Goal: Information Seeking & Learning: Learn about a topic

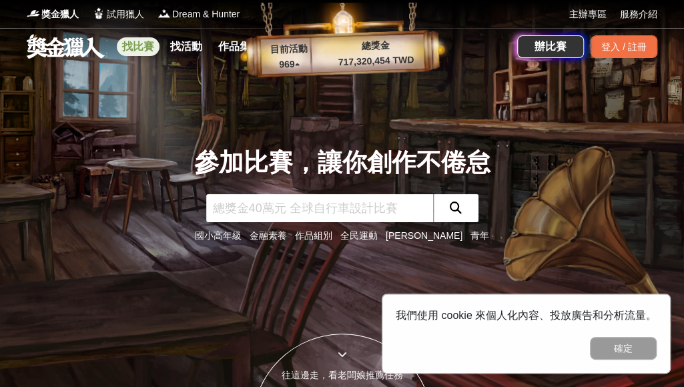
click at [145, 47] on link "找比賽" at bounding box center [138, 46] width 43 height 19
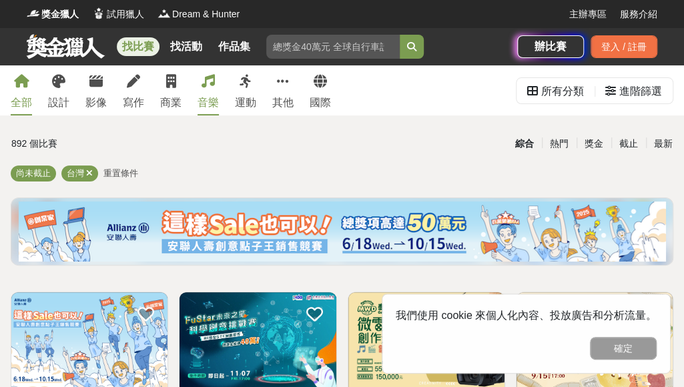
click at [206, 86] on icon at bounding box center [208, 81] width 13 height 13
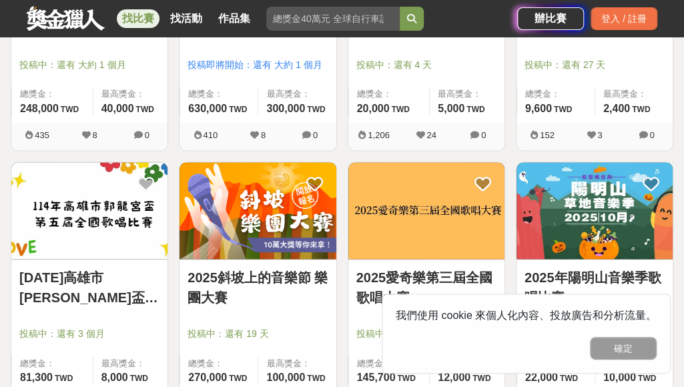
scroll to position [801, 0]
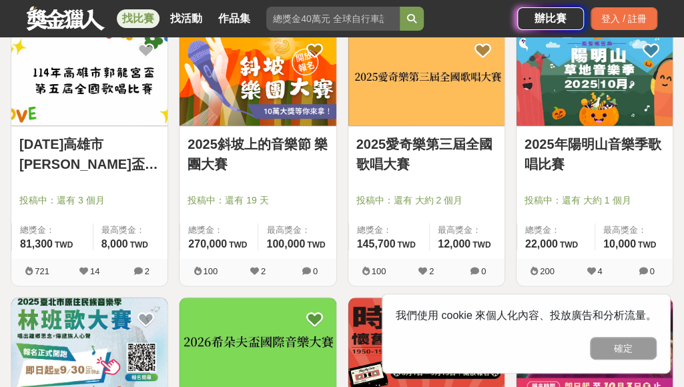
click at [619, 96] on img at bounding box center [595, 77] width 156 height 97
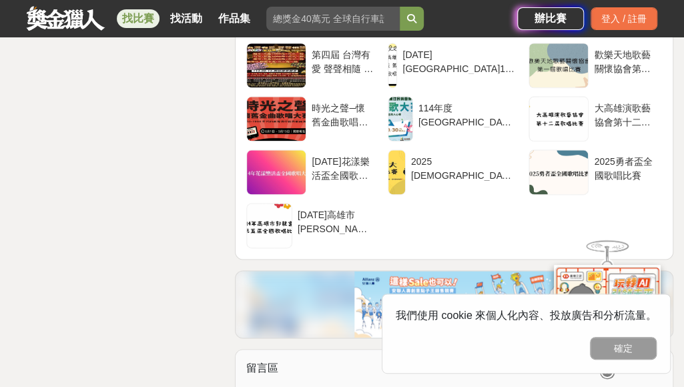
scroll to position [2669, 0]
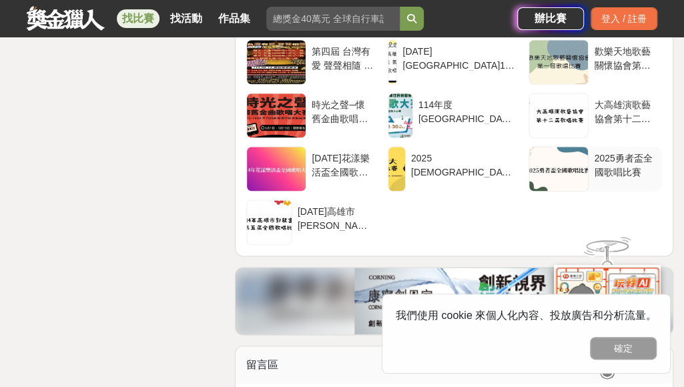
click at [628, 156] on div "2025勇者盃全國歌唱比賽" at bounding box center [625, 163] width 63 height 25
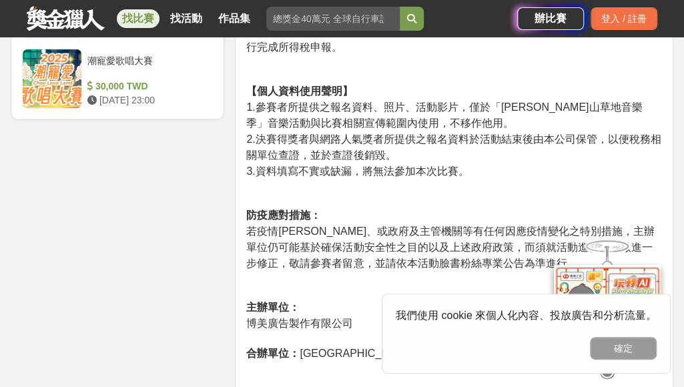
scroll to position [2047, 0]
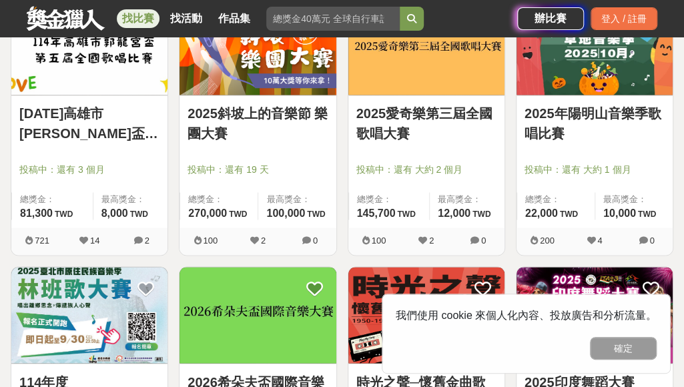
scroll to position [801, 0]
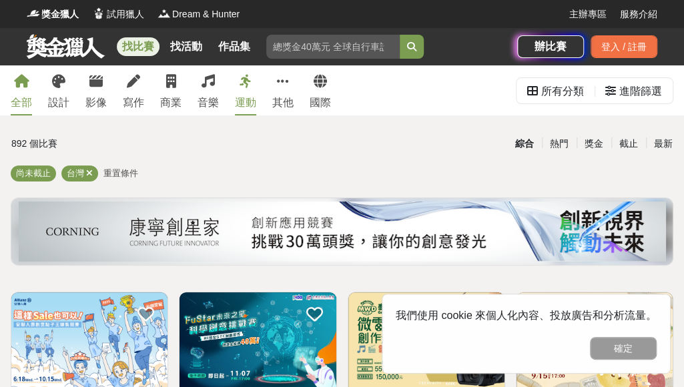
click at [250, 88] on link "運動" at bounding box center [245, 90] width 21 height 50
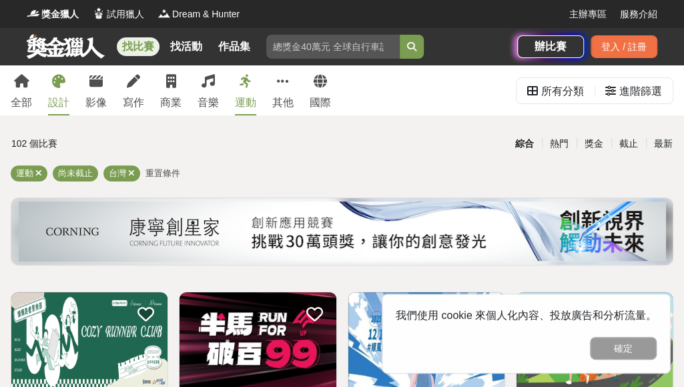
click at [65, 87] on link "設計" at bounding box center [58, 90] width 21 height 50
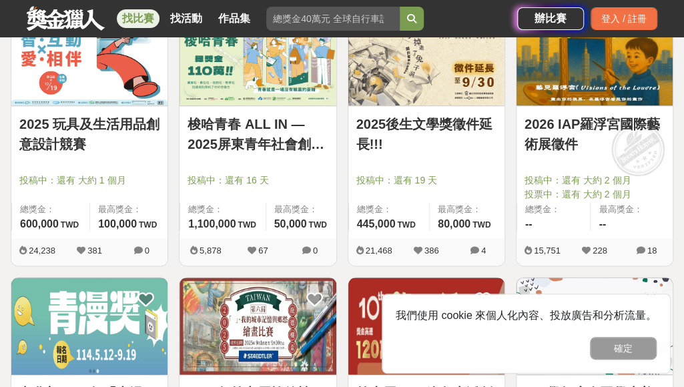
scroll to position [667, 0]
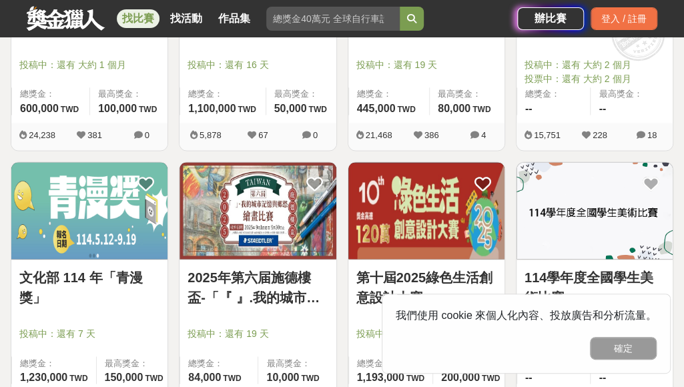
click at [263, 198] on img at bounding box center [258, 210] width 156 height 97
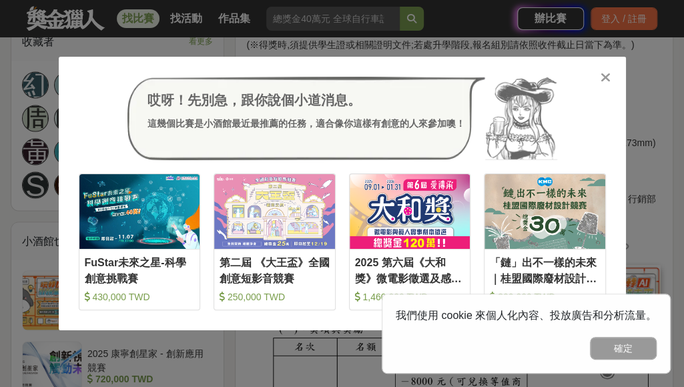
scroll to position [1001, 0]
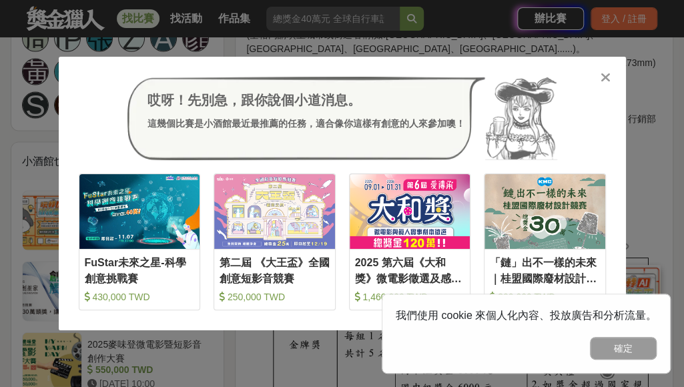
click at [607, 76] on icon at bounding box center [606, 77] width 10 height 13
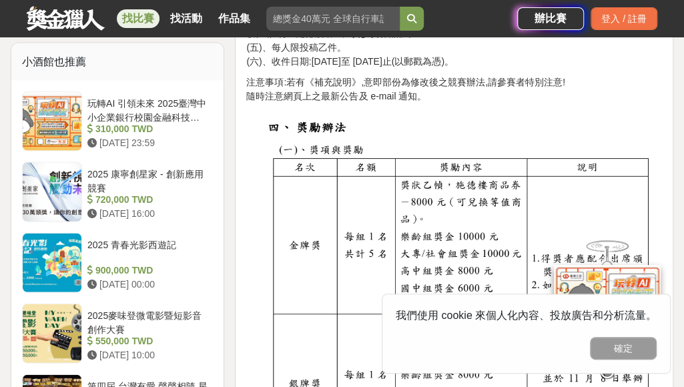
scroll to position [1068, 0]
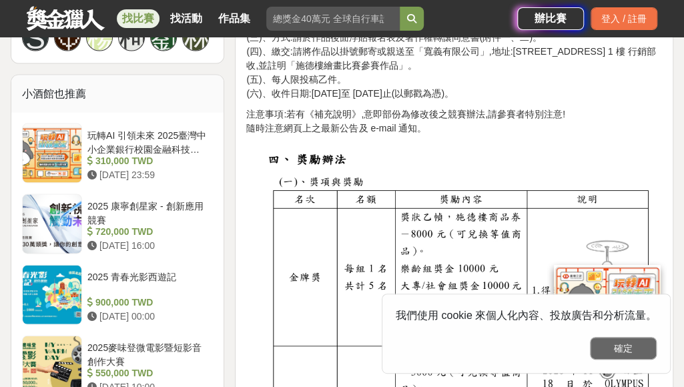
click at [629, 350] on button "確定" at bounding box center [623, 348] width 67 height 23
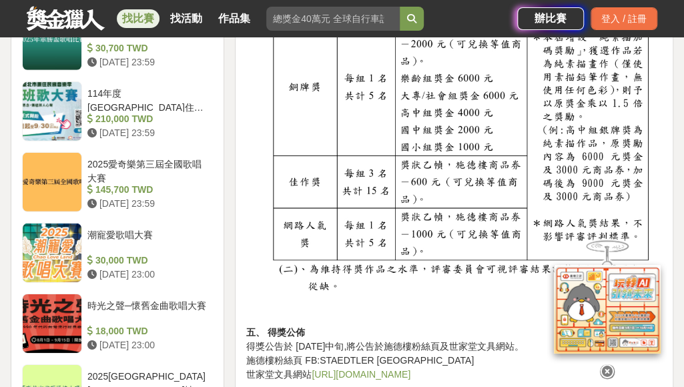
scroll to position [1535, 0]
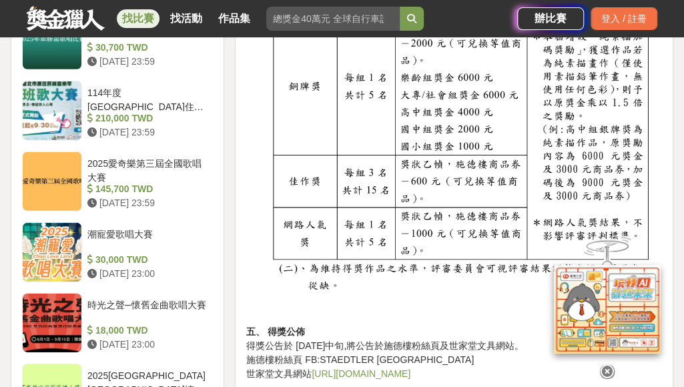
click at [605, 366] on icon at bounding box center [607, 371] width 15 height 15
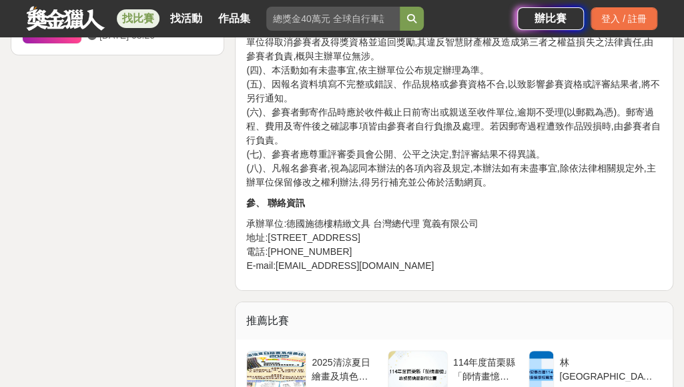
scroll to position [2136, 0]
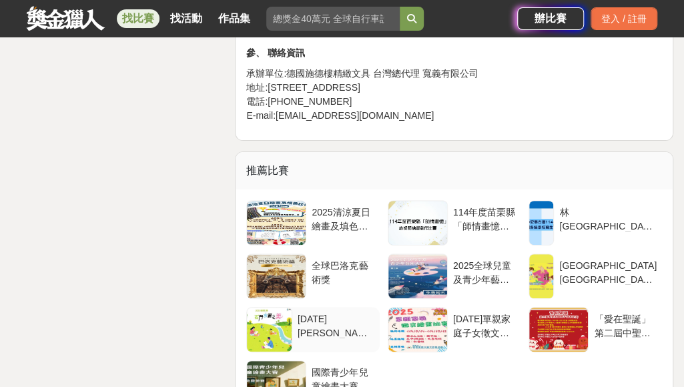
click at [290, 323] on div at bounding box center [269, 330] width 44 height 44
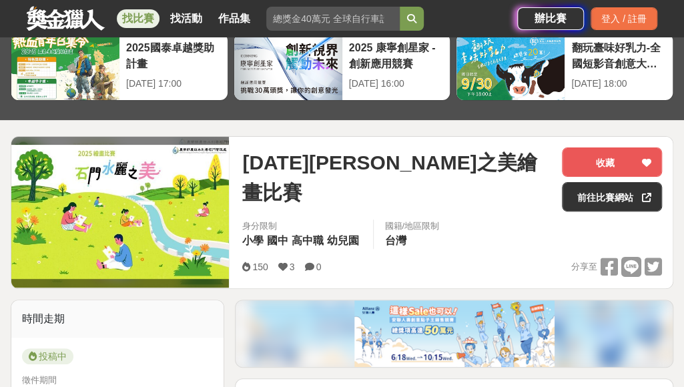
scroll to position [67, 0]
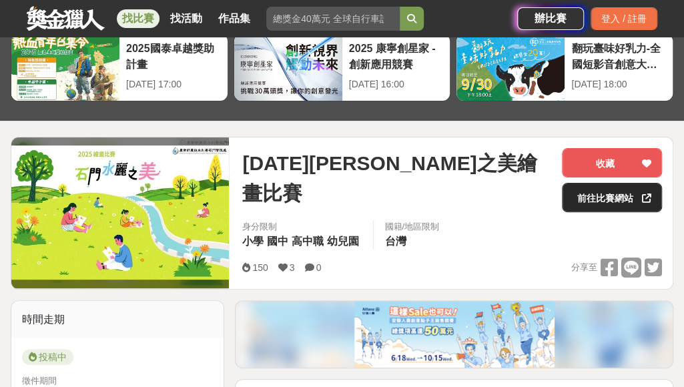
click at [618, 202] on link "前往比賽網站" at bounding box center [612, 197] width 100 height 29
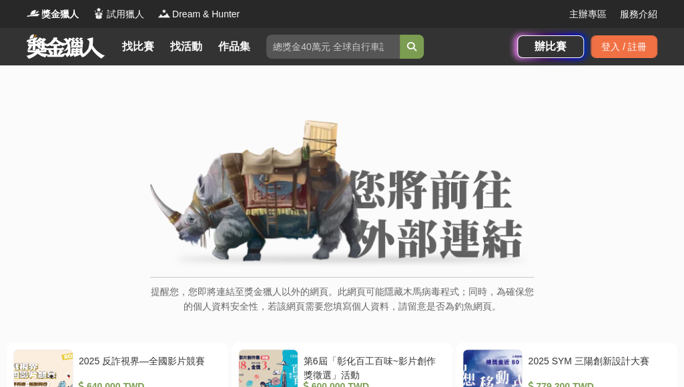
click at [408, 204] on img at bounding box center [342, 194] width 384 height 151
click at [129, 41] on link "找比賽" at bounding box center [138, 46] width 43 height 19
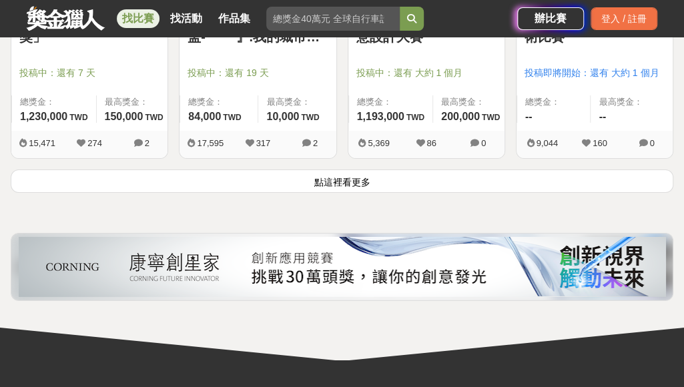
scroll to position [1668, 0]
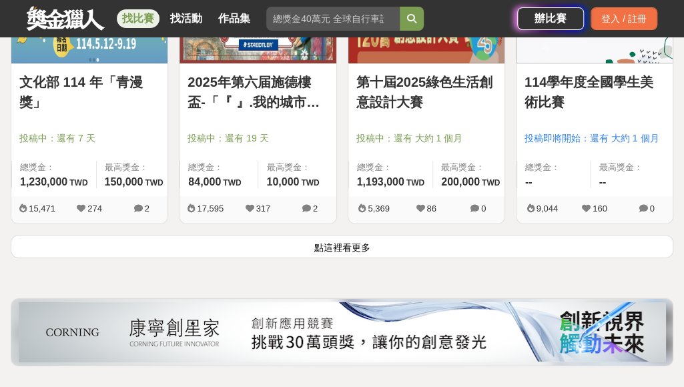
click at [352, 242] on button "點這裡看更多" at bounding box center [342, 246] width 663 height 23
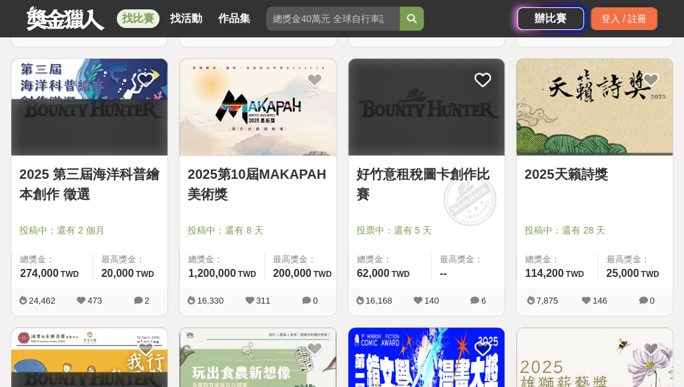
scroll to position [2136, 0]
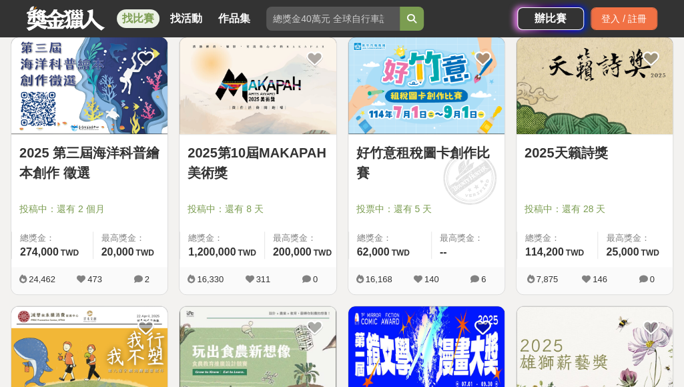
click at [293, 104] on img at bounding box center [258, 85] width 156 height 97
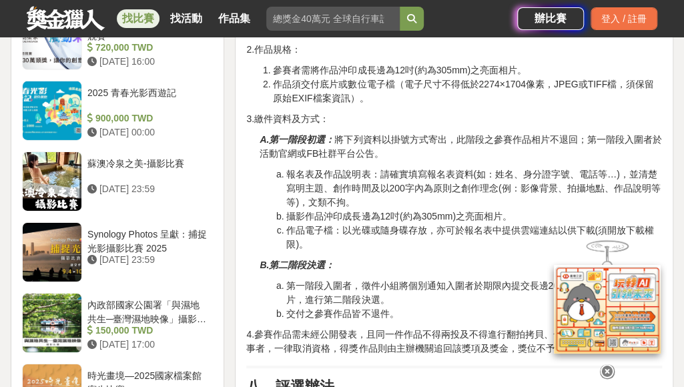
scroll to position [1735, 0]
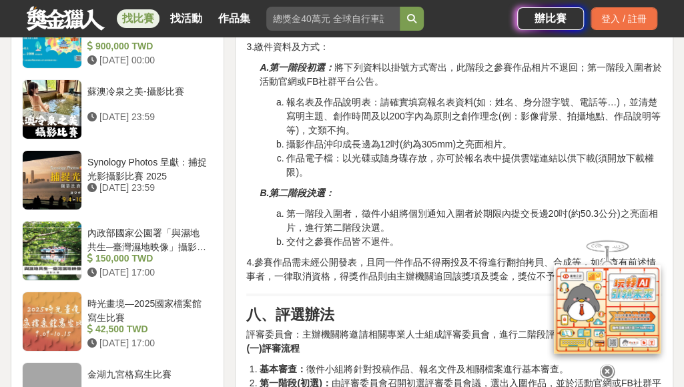
click at [607, 363] on icon at bounding box center [607, 370] width 15 height 15
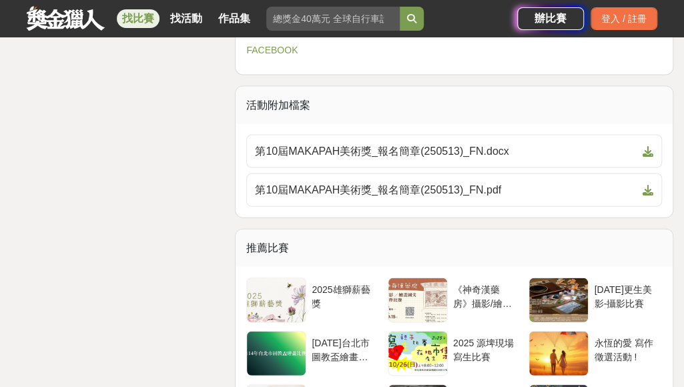
scroll to position [3137, 0]
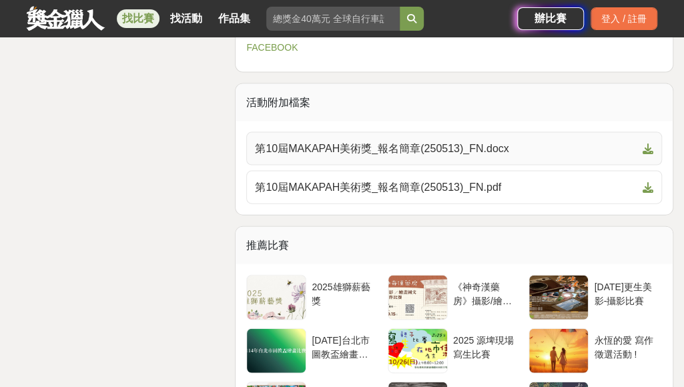
click at [653, 154] on icon at bounding box center [648, 148] width 11 height 11
click at [651, 193] on icon at bounding box center [648, 187] width 11 height 11
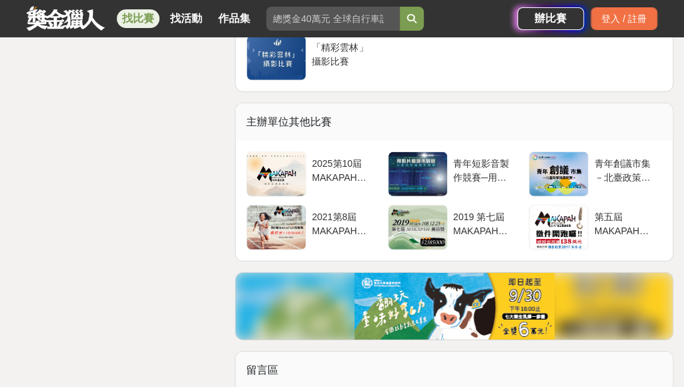
scroll to position [3537, 0]
